Goal: Task Accomplishment & Management: Manage account settings

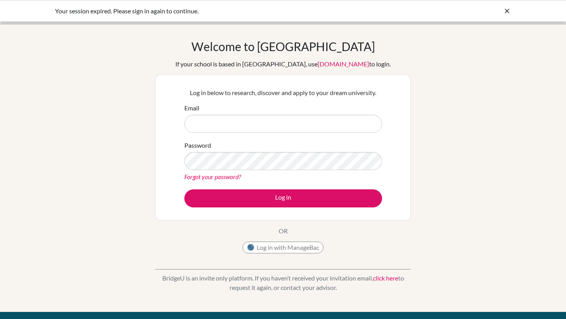
drag, startPoint x: 266, startPoint y: 123, endPoint x: 158, endPoint y: 123, distance: 107.7
click at [158, 123] on div "Log in below to research, discover and apply to your dream university. Email Pa…" at bounding box center [283, 148] width 256 height 146
type input "[EMAIL_ADDRESS][DOMAIN_NAME]"
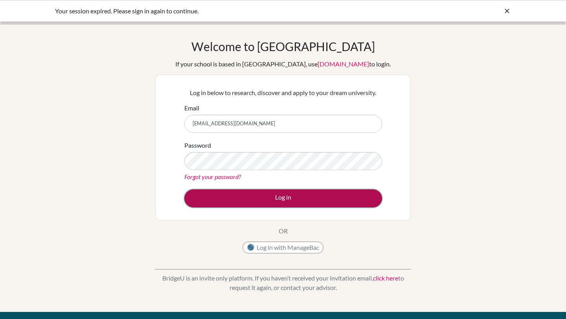
click at [243, 199] on button "Log in" at bounding box center [283, 199] width 198 height 18
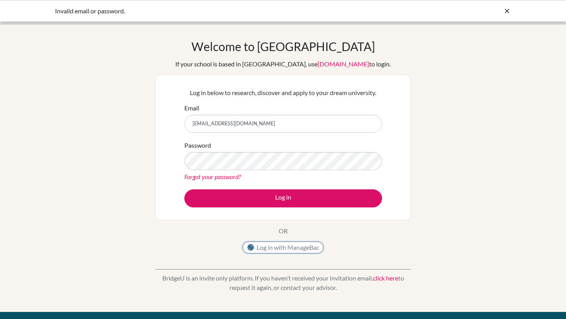
click at [268, 247] on button "Log in with ManageBac" at bounding box center [283, 248] width 81 height 12
